Goal: Register for event/course

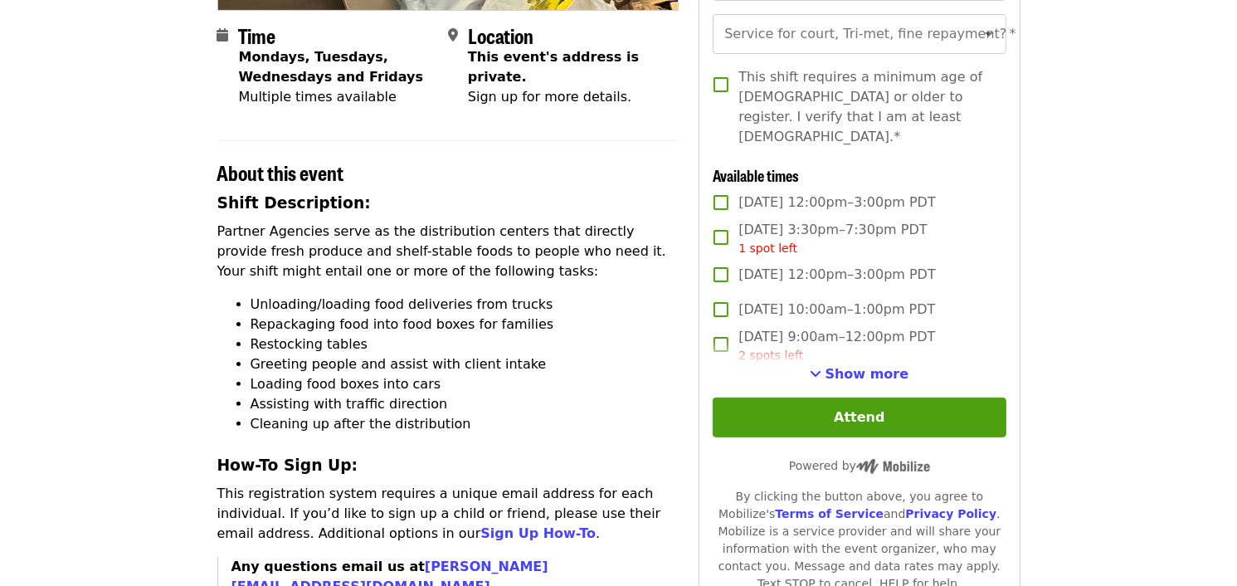
scroll to position [373, 0]
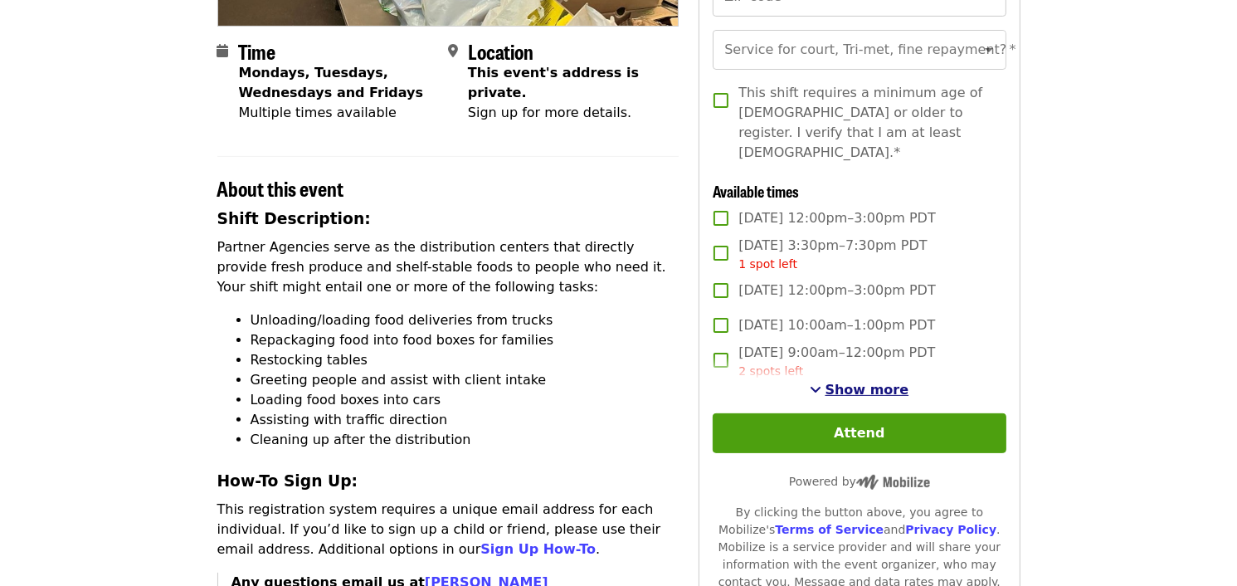
click at [840, 382] on span "Show more" at bounding box center [868, 390] width 84 height 16
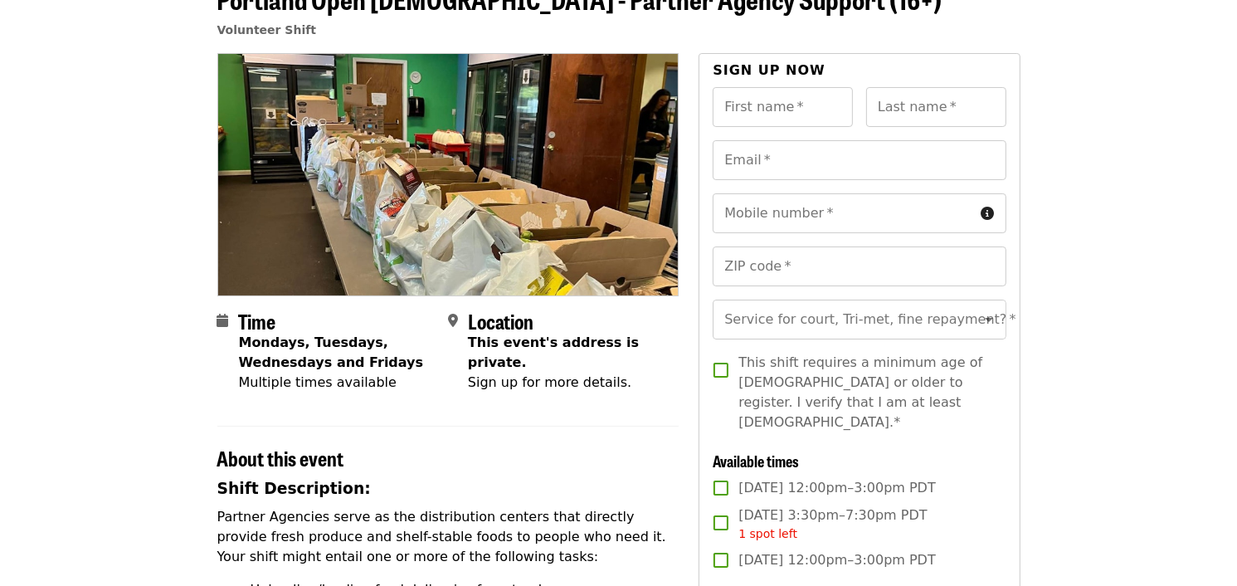
scroll to position [0, 0]
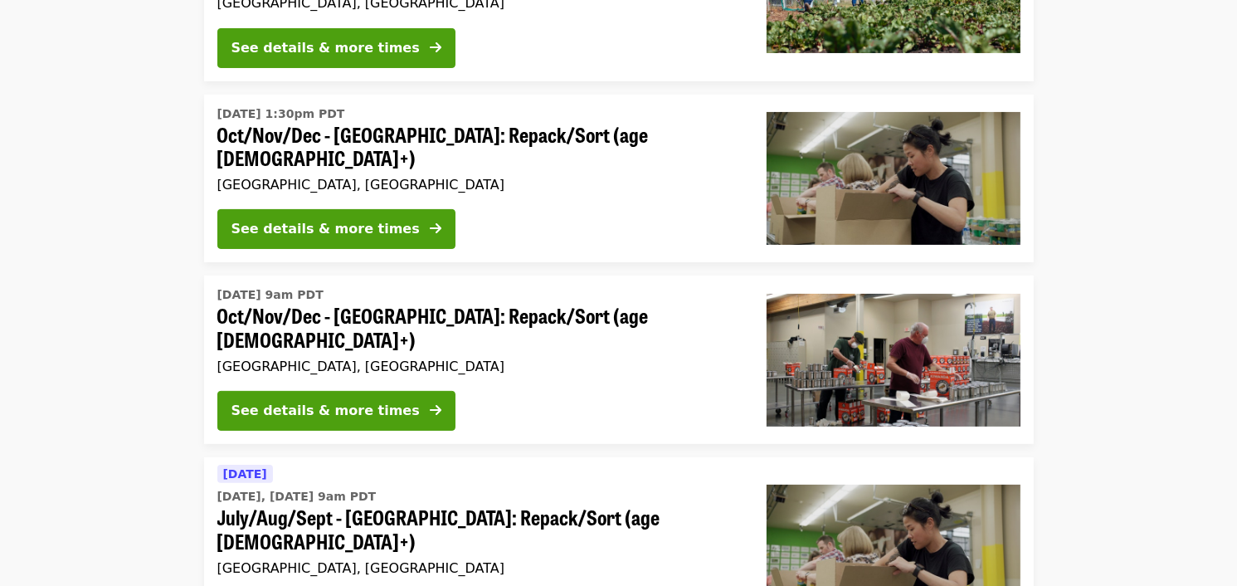
scroll to position [286, 0]
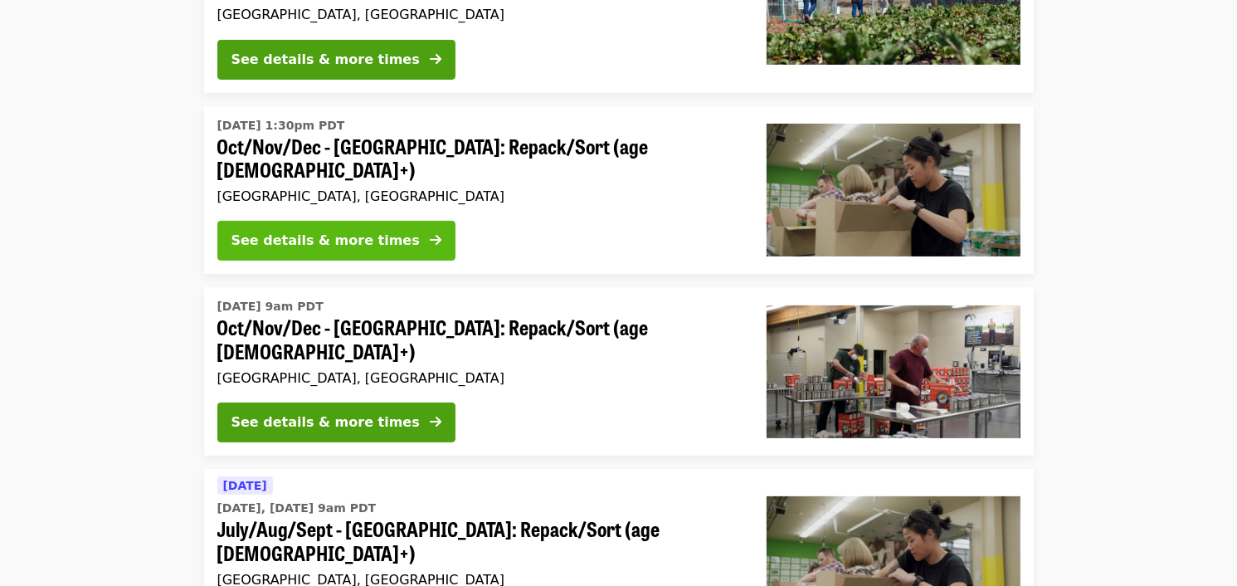
click at [332, 231] on div "See details & more times" at bounding box center [325, 241] width 188 height 20
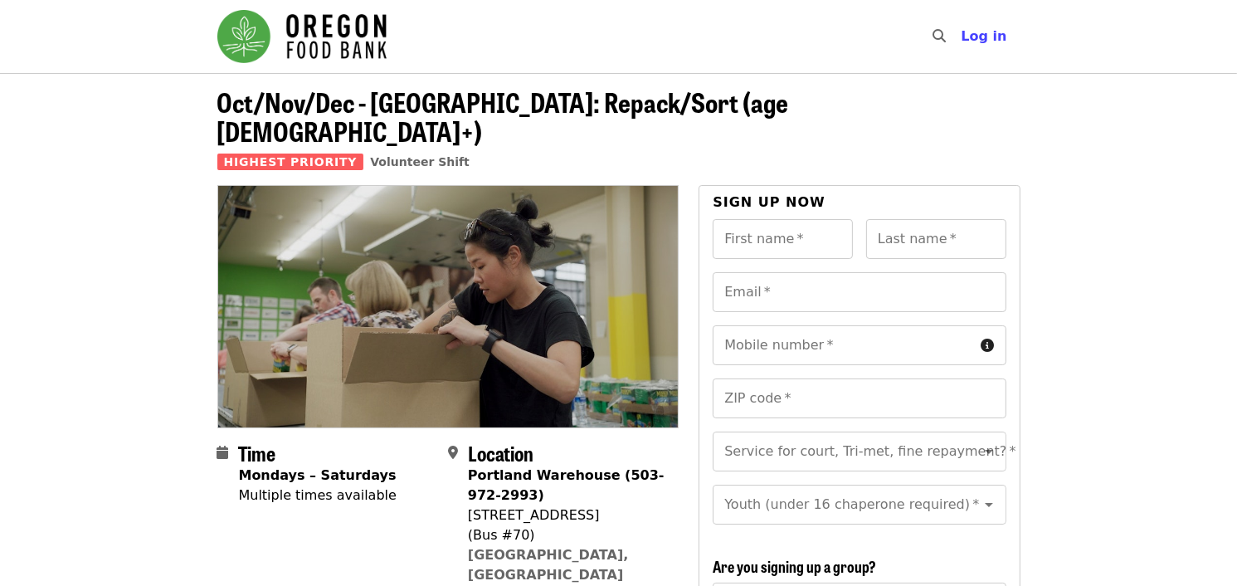
scroll to position [286, 0]
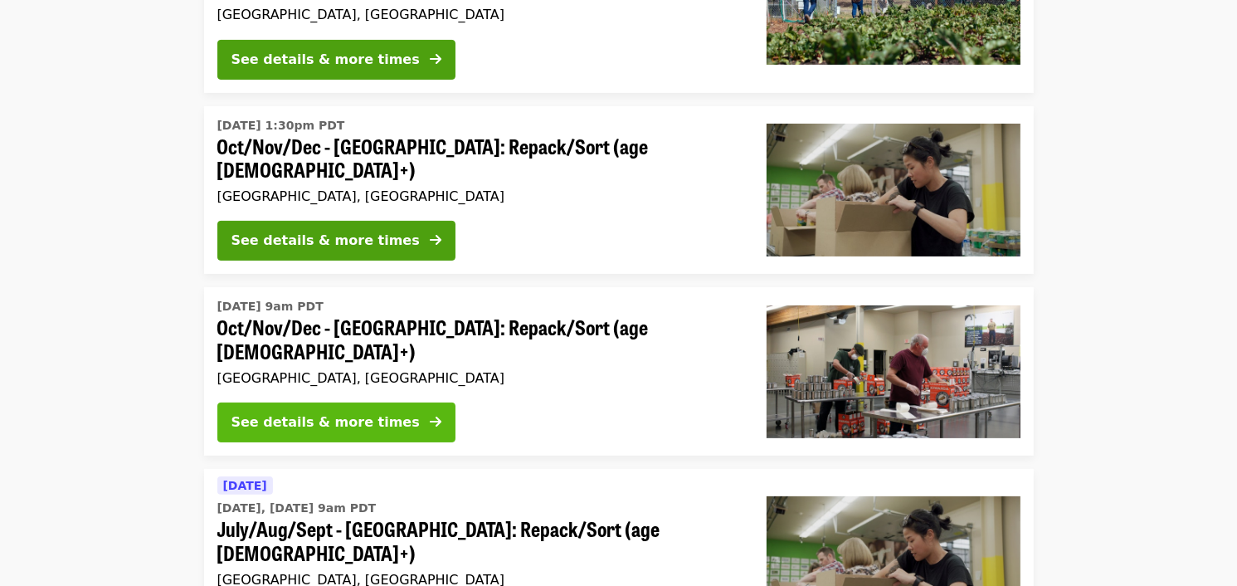
click at [292, 412] on div "See details & more times" at bounding box center [325, 422] width 188 height 20
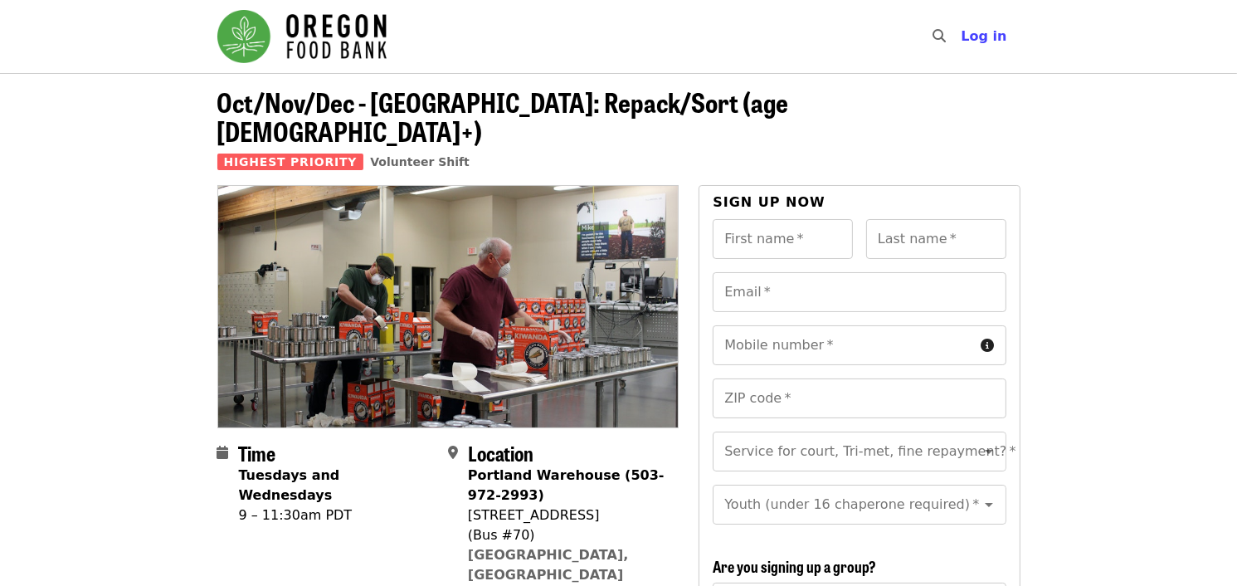
scroll to position [286, 0]
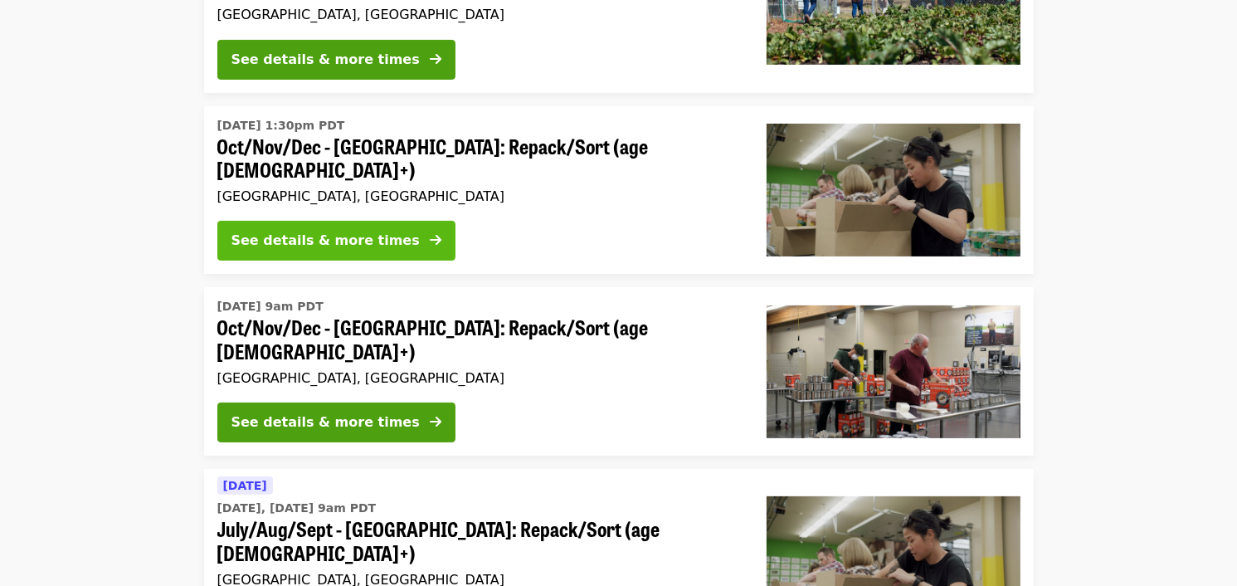
click at [275, 221] on button "See details & more times" at bounding box center [336, 241] width 238 height 40
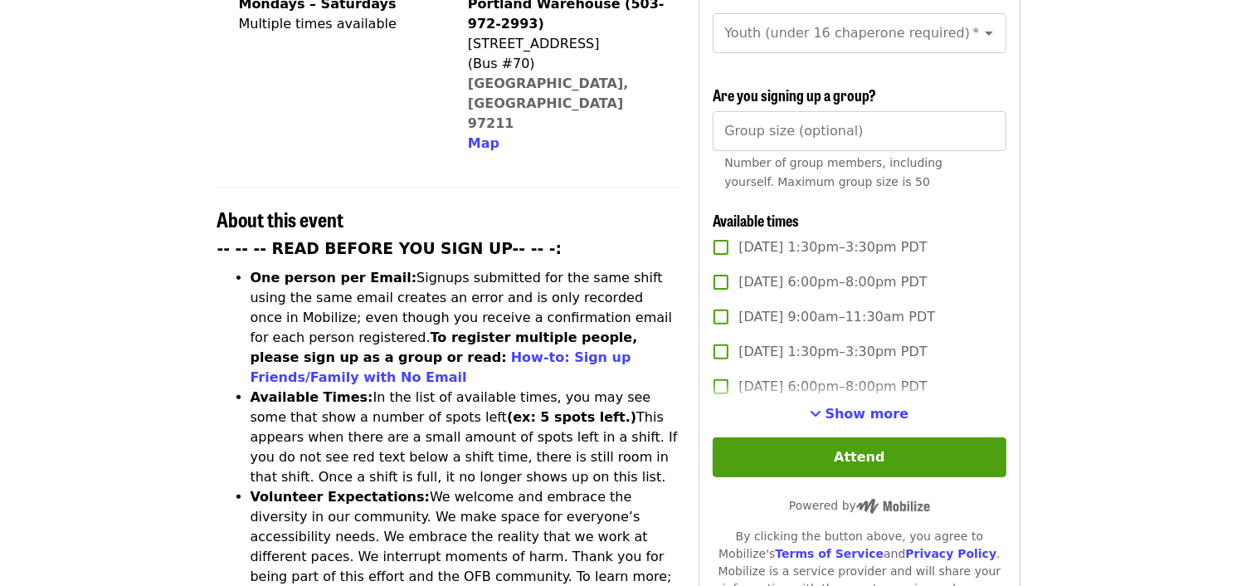
scroll to position [475, 0]
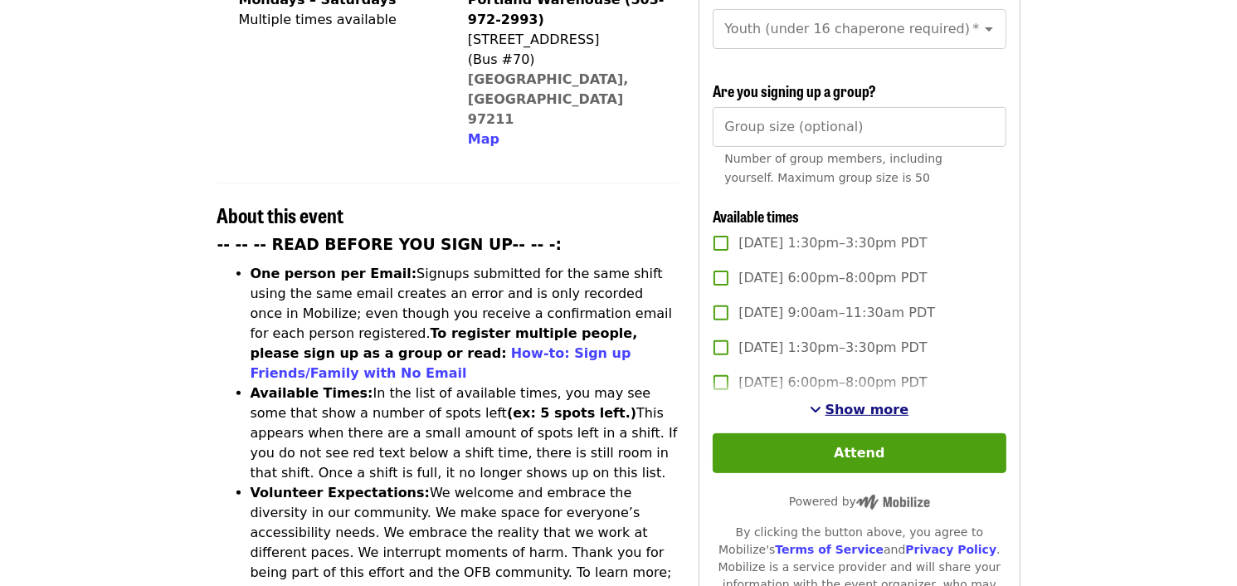
click at [876, 403] on span "Show more" at bounding box center [868, 410] width 84 height 16
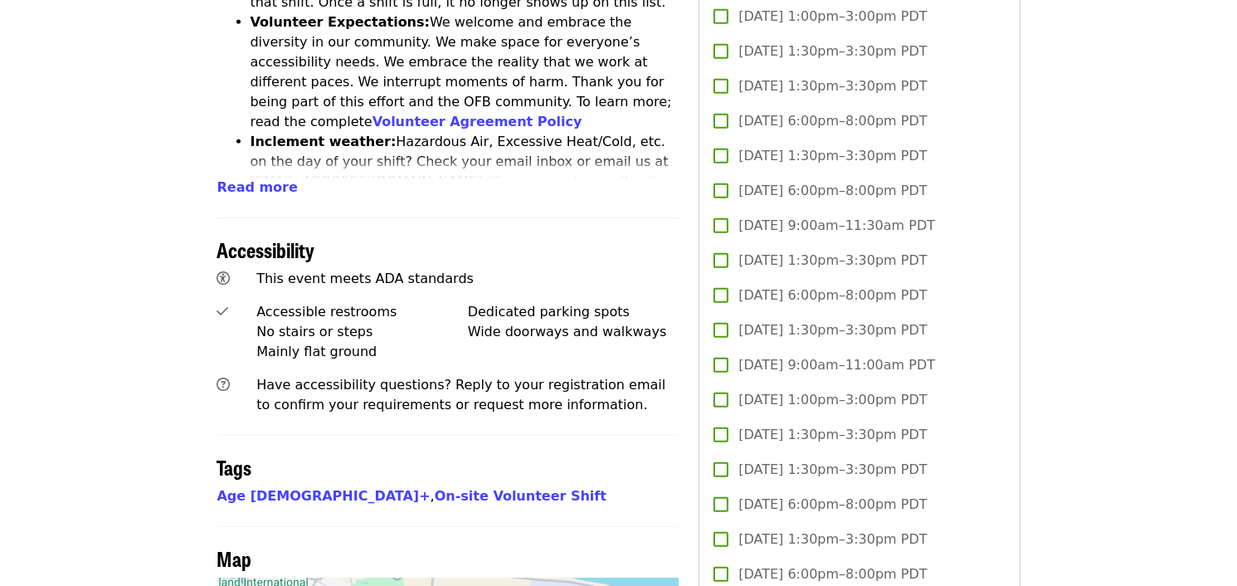
scroll to position [966, 0]
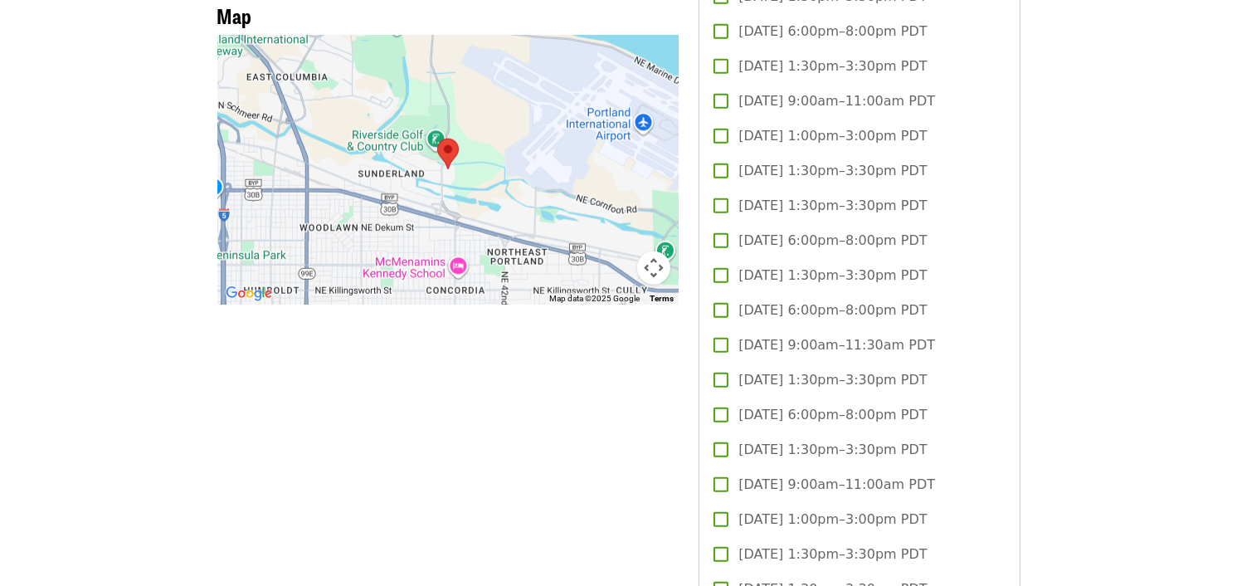
scroll to position [1522, 0]
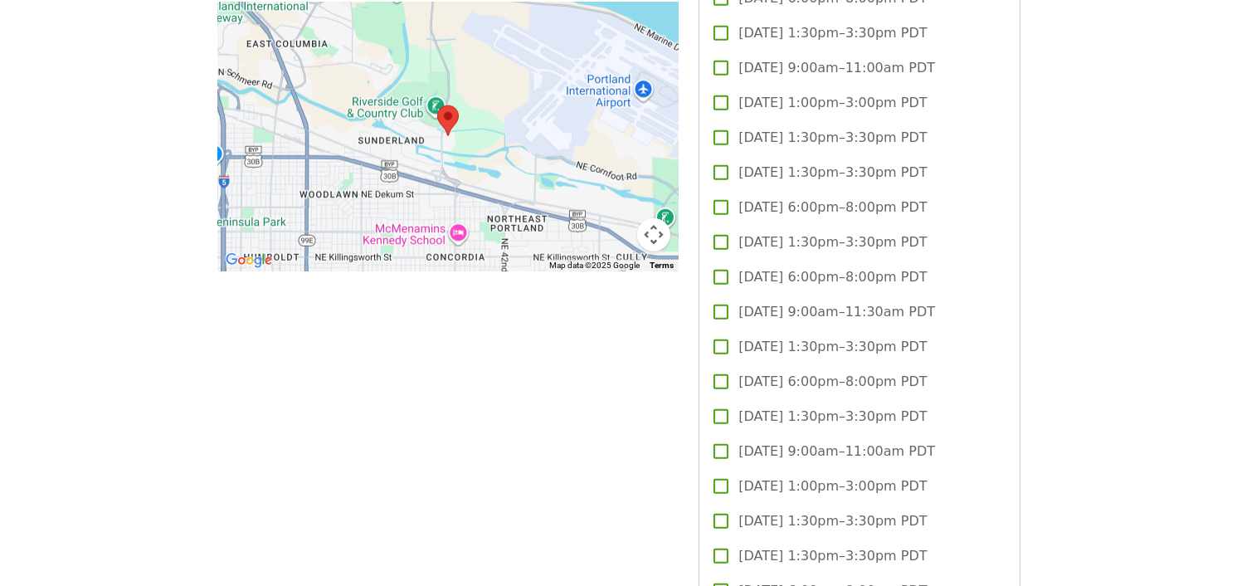
drag, startPoint x: 32, startPoint y: 79, endPoint x: 103, endPoint y: 46, distance: 78.4
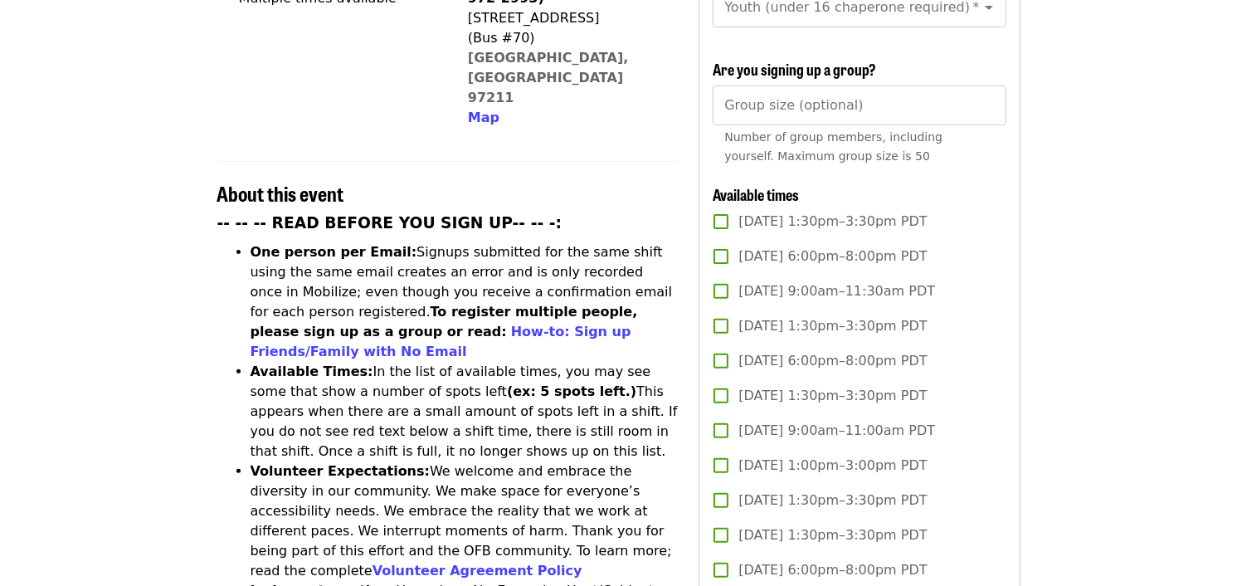
scroll to position [0, 0]
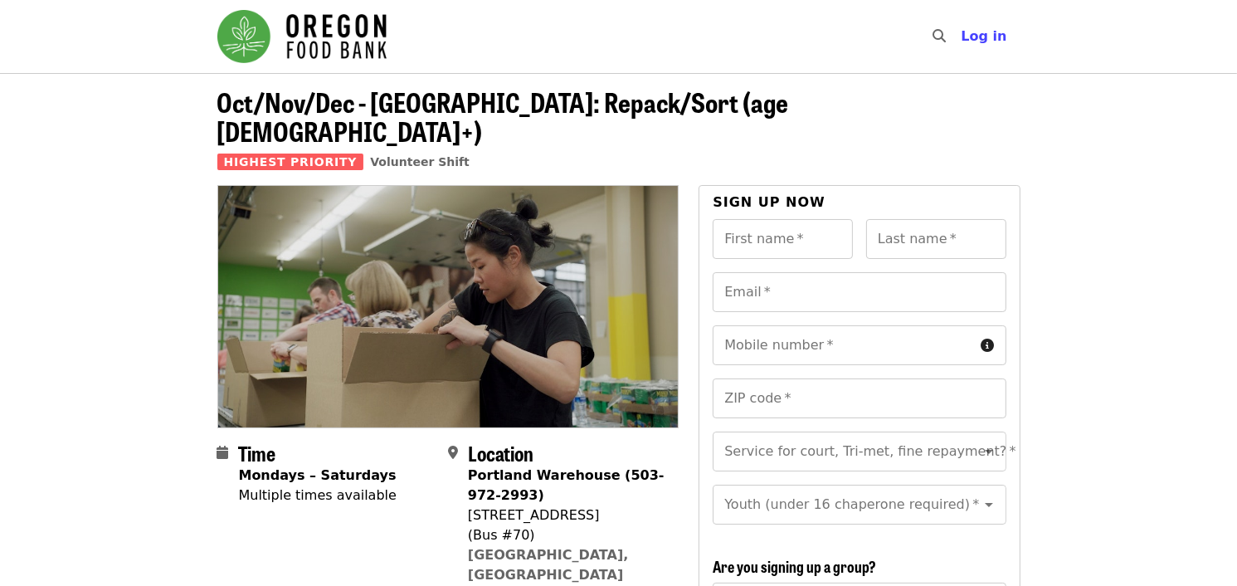
drag, startPoint x: 106, startPoint y: 173, endPoint x: 199, endPoint y: 99, distance: 118.7
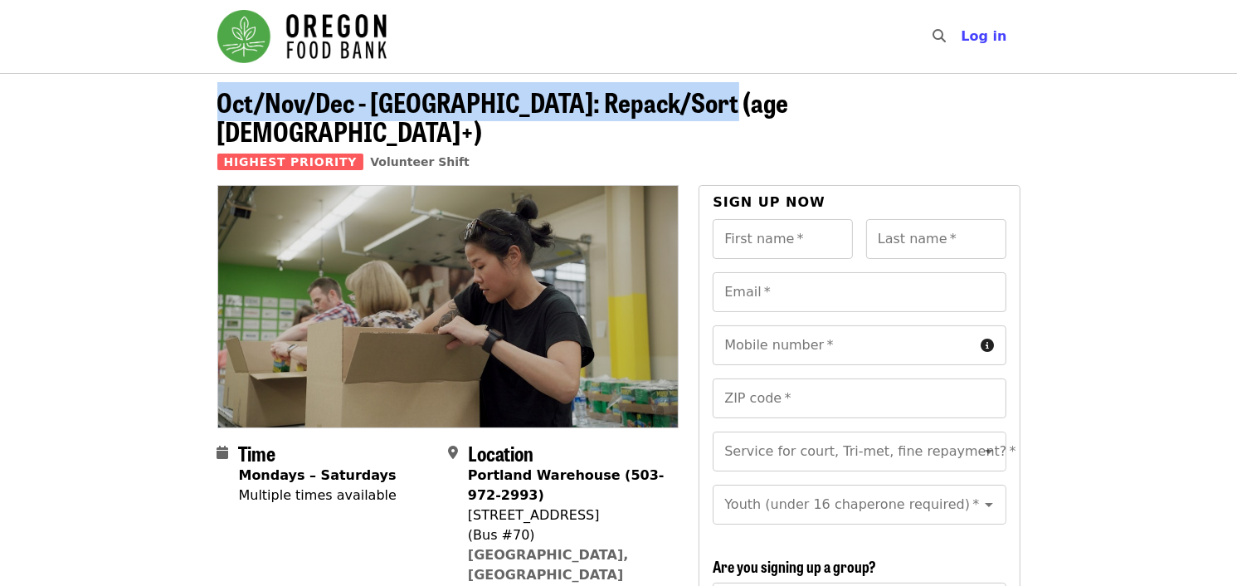
drag, startPoint x: 664, startPoint y: 114, endPoint x: 203, endPoint y: 97, distance: 460.8
click at [204, 97] on div "Oct/Nov/Dec - [GEOGRAPHIC_DATA]: Repack/Sort (age [DEMOGRAPHIC_DATA]+) Highest …" at bounding box center [619, 136] width 830 height 98
copy span "Oct/Nov/Dec - [GEOGRAPHIC_DATA]: Repack/Sort (age [DEMOGRAPHIC_DATA]+)"
